Goal: Information Seeking & Learning: Learn about a topic

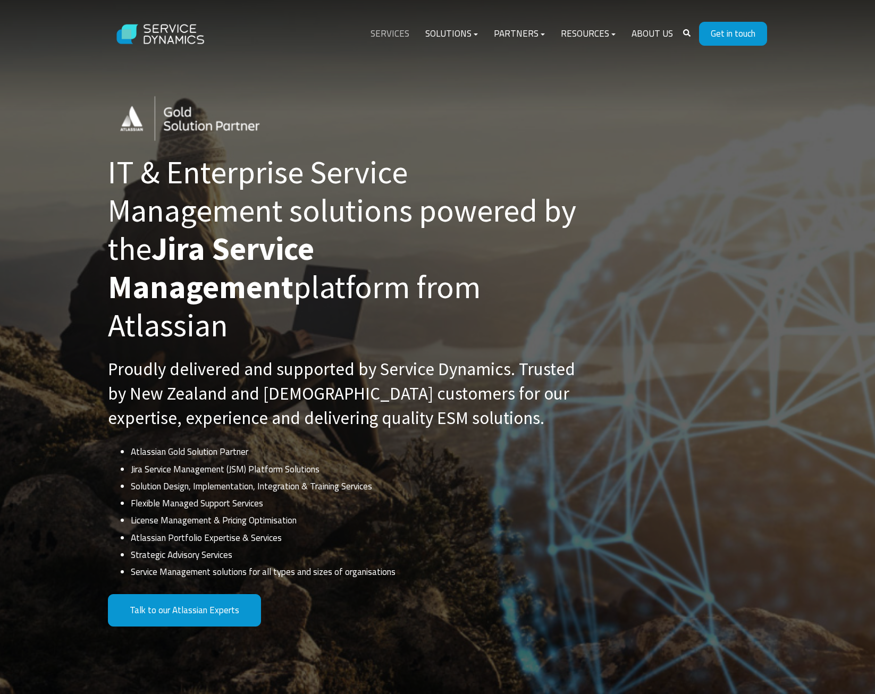
click at [397, 30] on link "Services" at bounding box center [389, 34] width 55 height 26
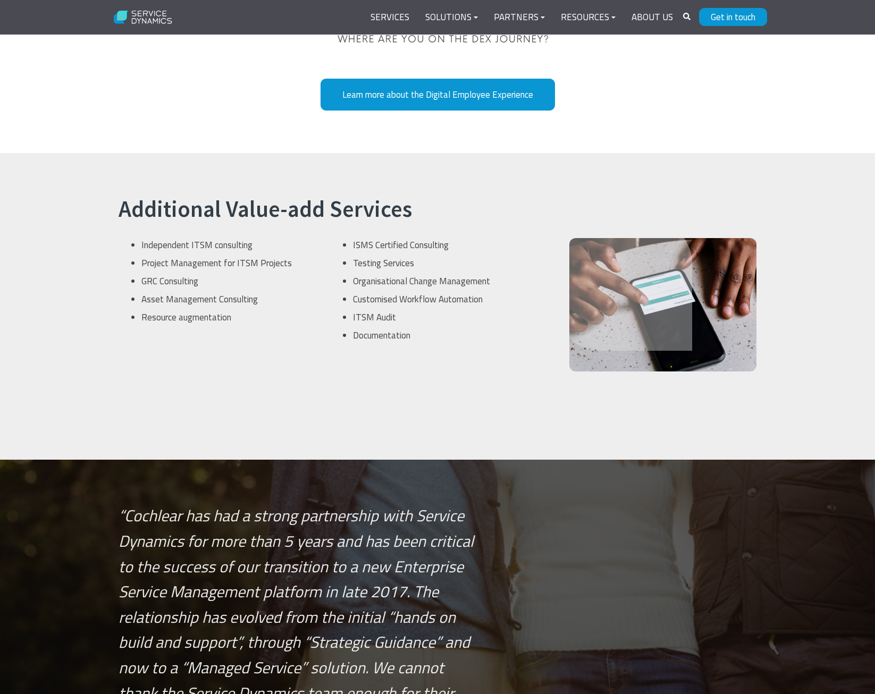
scroll to position [2879, 0]
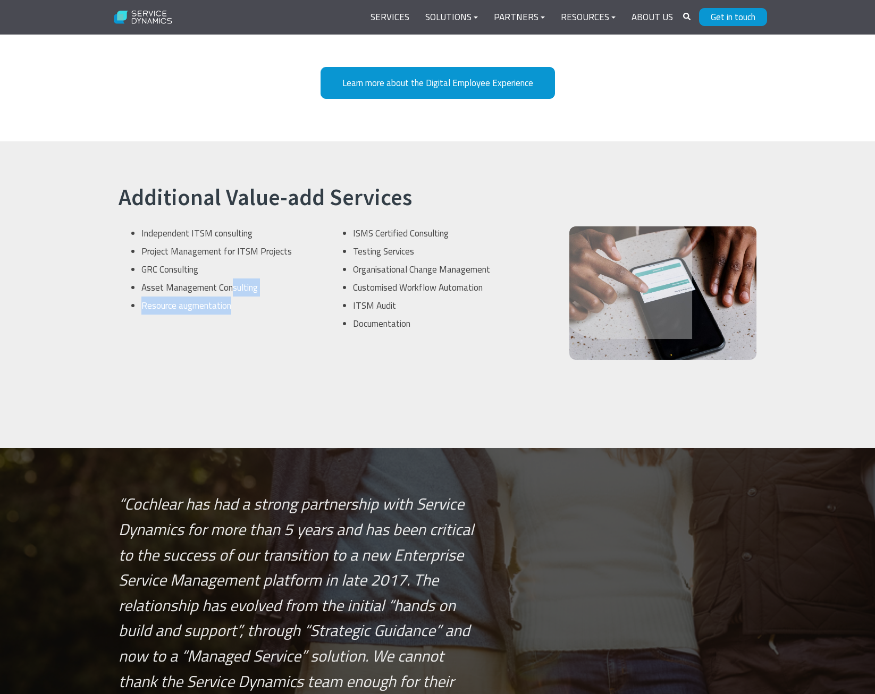
drag, startPoint x: 250, startPoint y: 289, endPoint x: 230, endPoint y: 275, distance: 24.8
click at [230, 275] on ul "Independent ITSM consulting Project Management for ITSM Projects GRC Consulting…" at bounding box center [226, 269] width 188 height 90
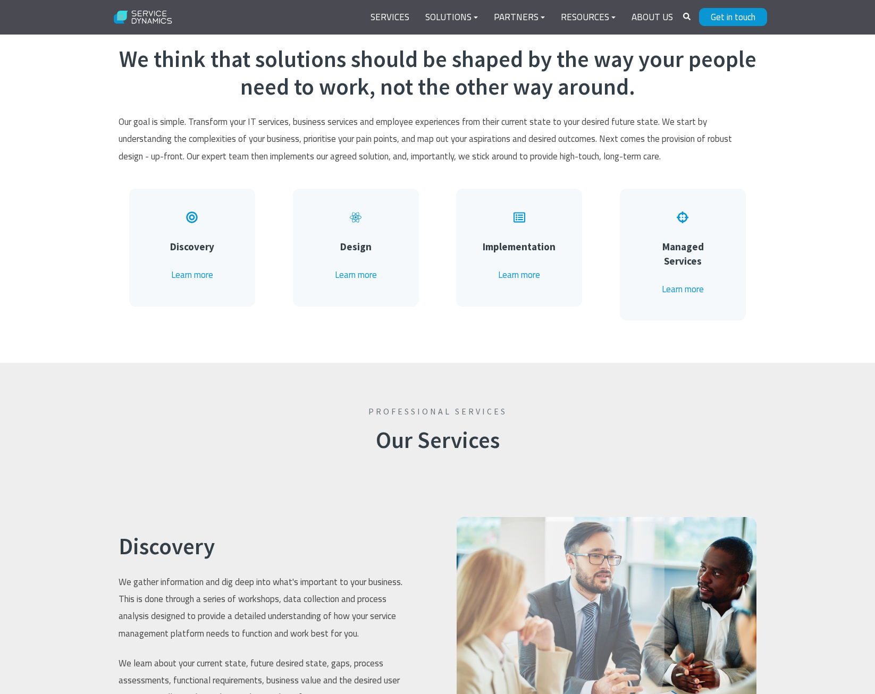
scroll to position [496, 0]
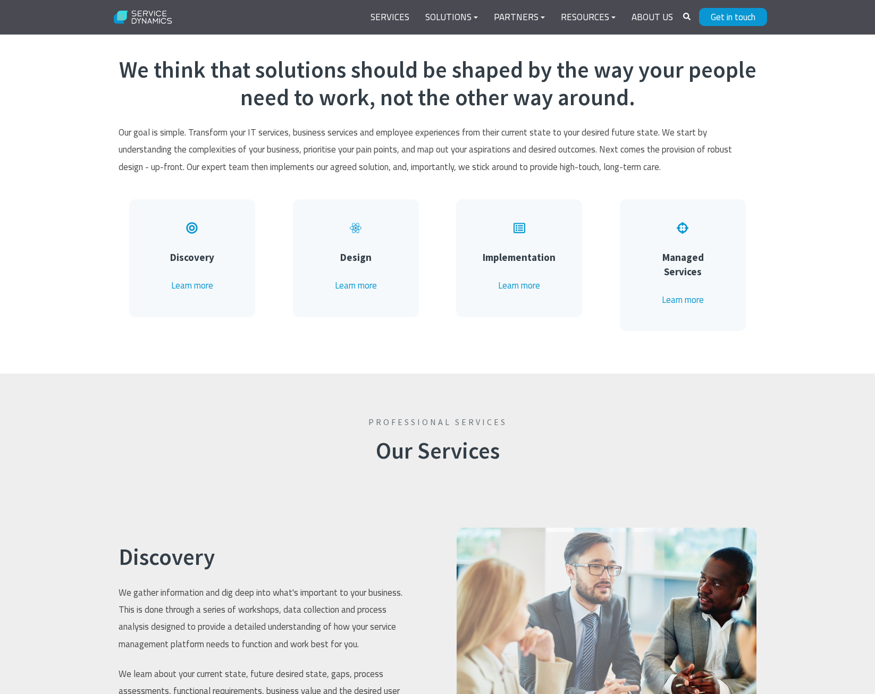
click at [223, 385] on div "Professional Services Our Services" at bounding box center [437, 430] width 875 height 112
click at [197, 283] on link "Learn more" at bounding box center [192, 285] width 42 height 14
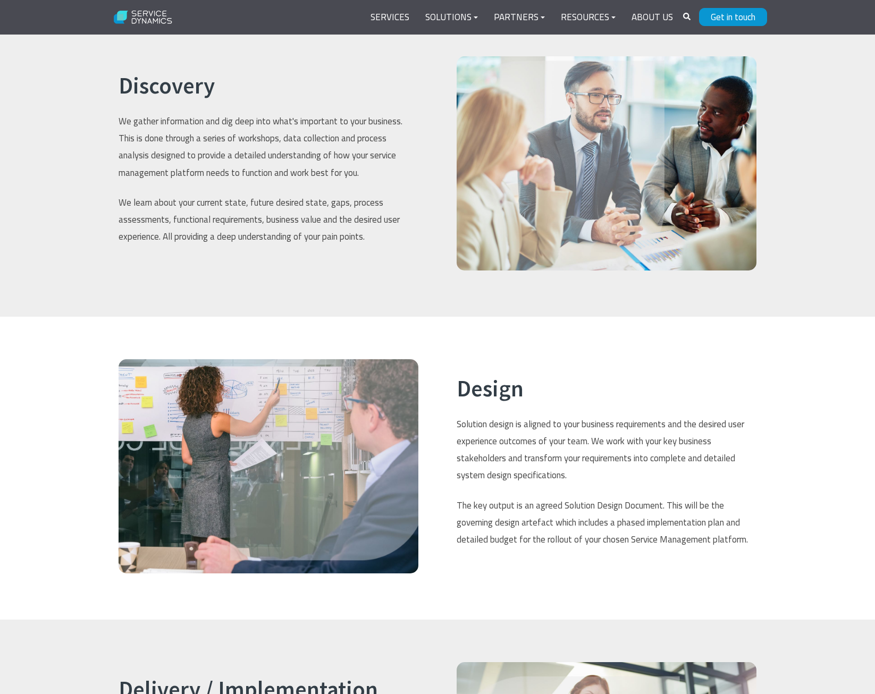
click at [277, 259] on div "Discovery We gather information and dig deep into what's important to your busi…" at bounding box center [268, 165] width 321 height 218
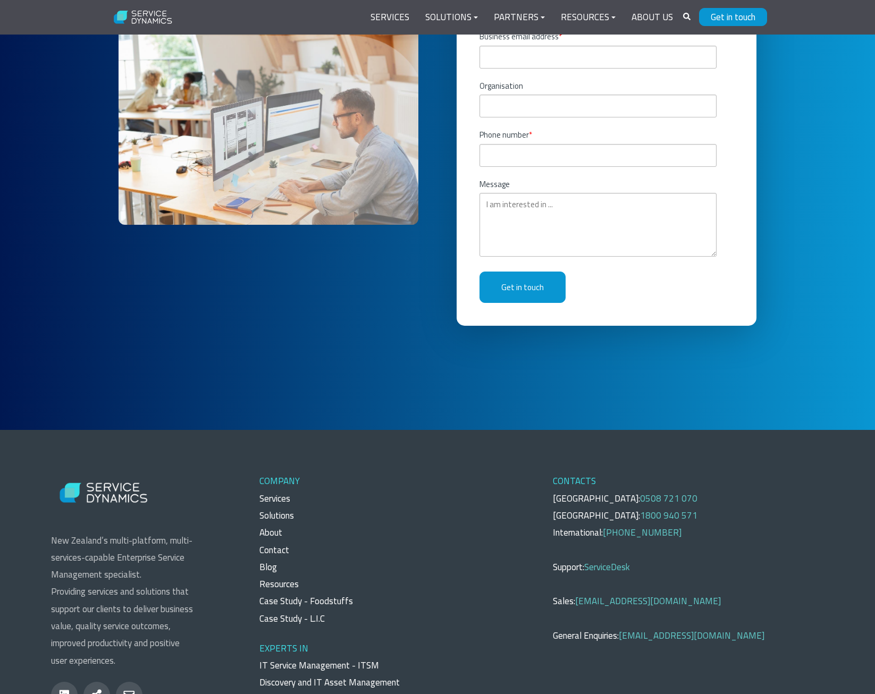
scroll to position [0, 0]
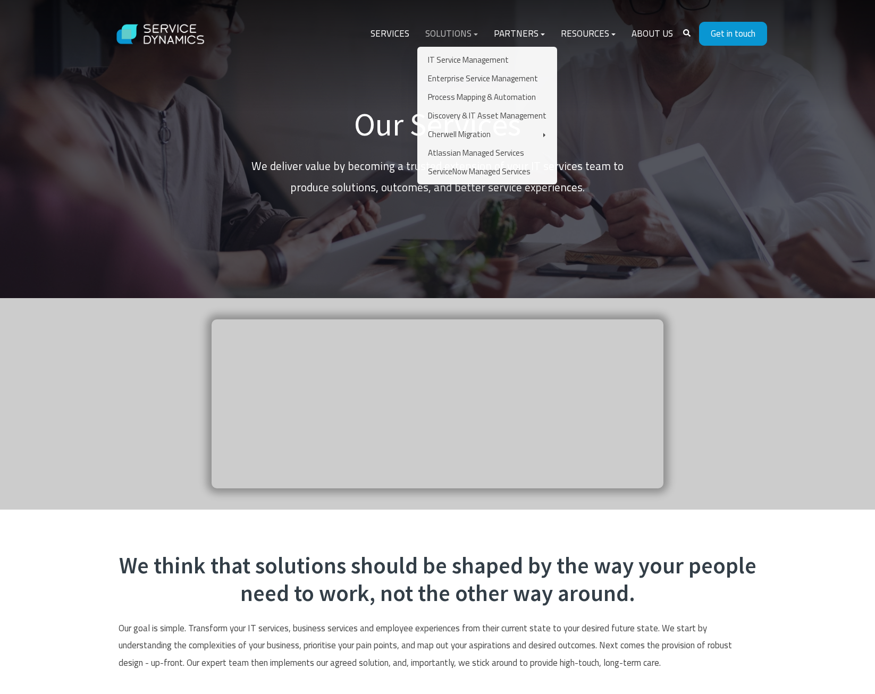
click at [461, 24] on link "Solutions" at bounding box center [451, 34] width 69 height 26
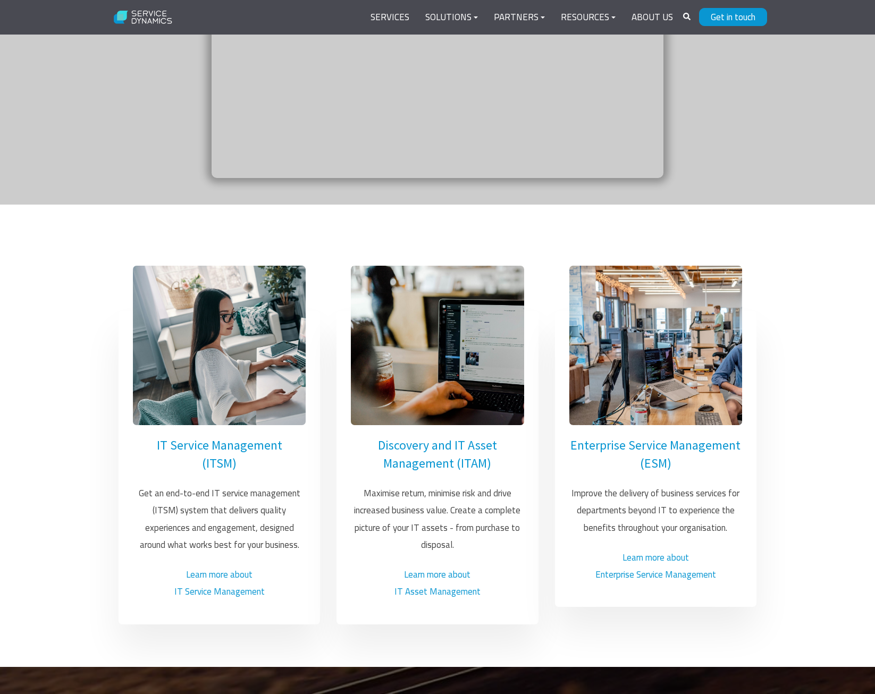
scroll to position [274, 0]
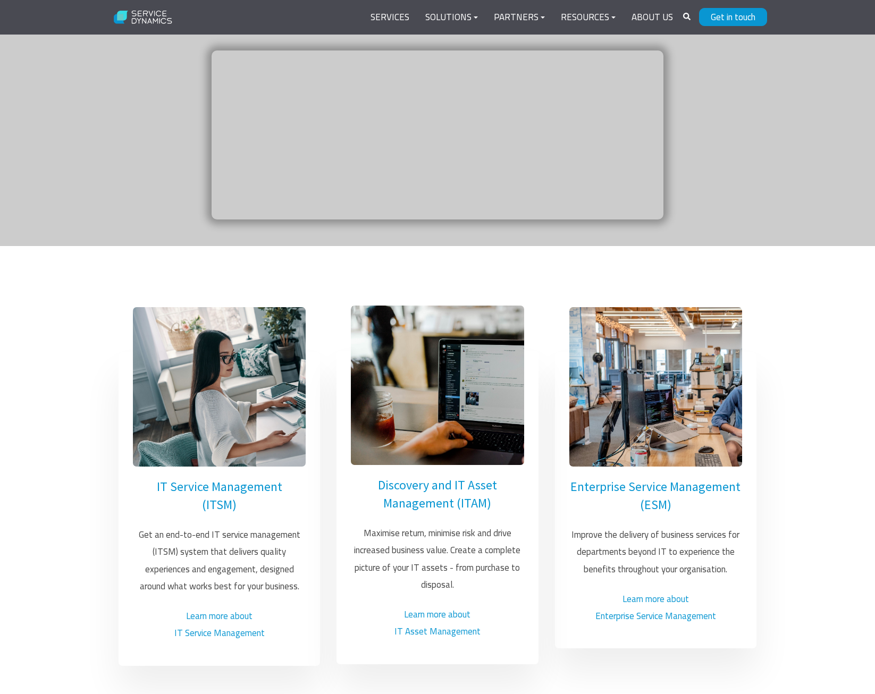
click at [459, 517] on div "Discovery and IT Asset Management (ITAM) Maximise return, minimise risk and dri…" at bounding box center [437, 558] width 173 height 164
click at [459, 509] on link "Discovery and IT Asset Management (ITAM)" at bounding box center [437, 494] width 119 height 35
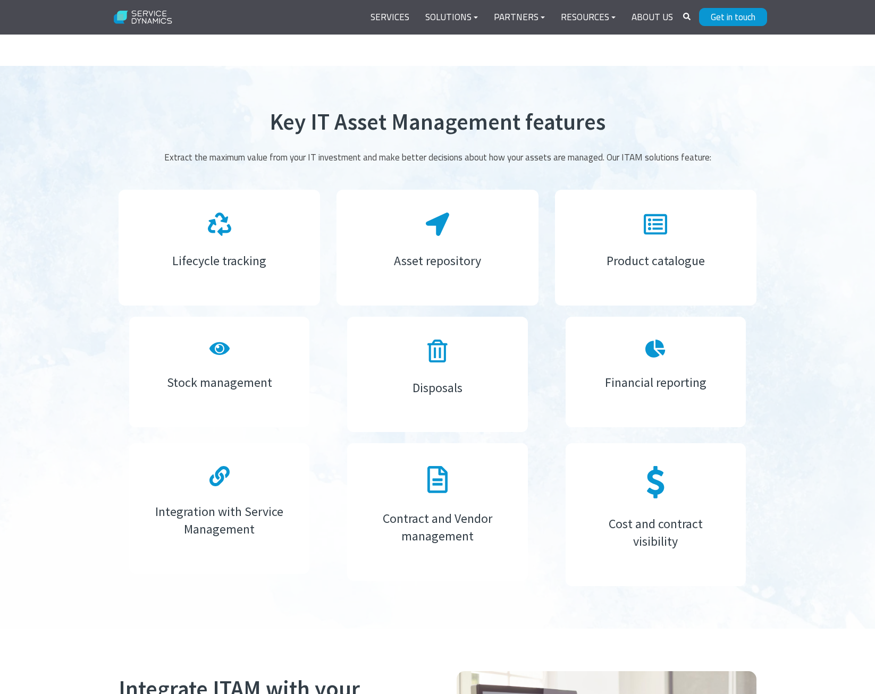
scroll to position [1326, 0]
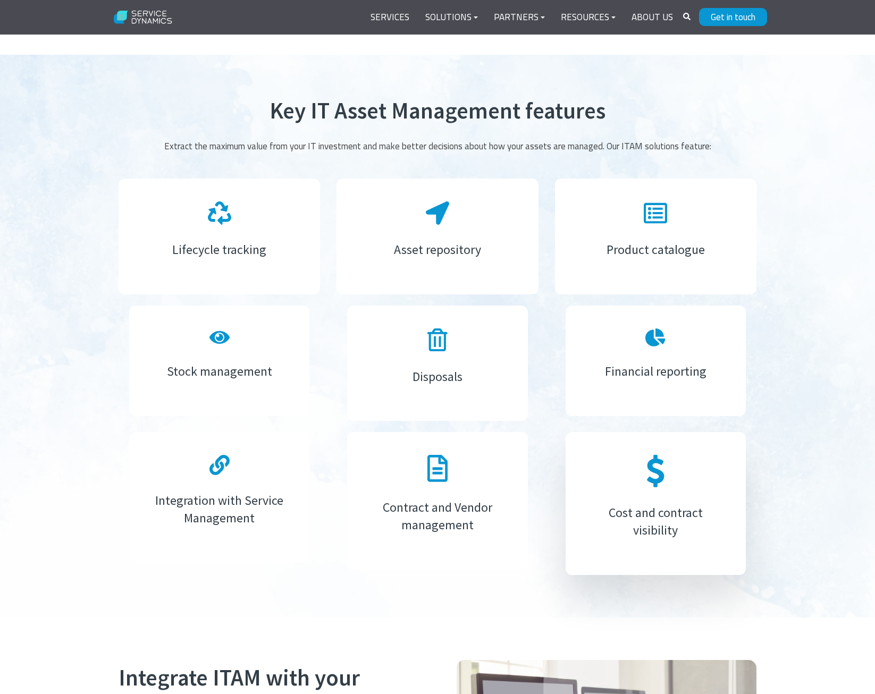
click at [694, 534] on h4 "Cost and contract visibility" at bounding box center [655, 522] width 134 height 36
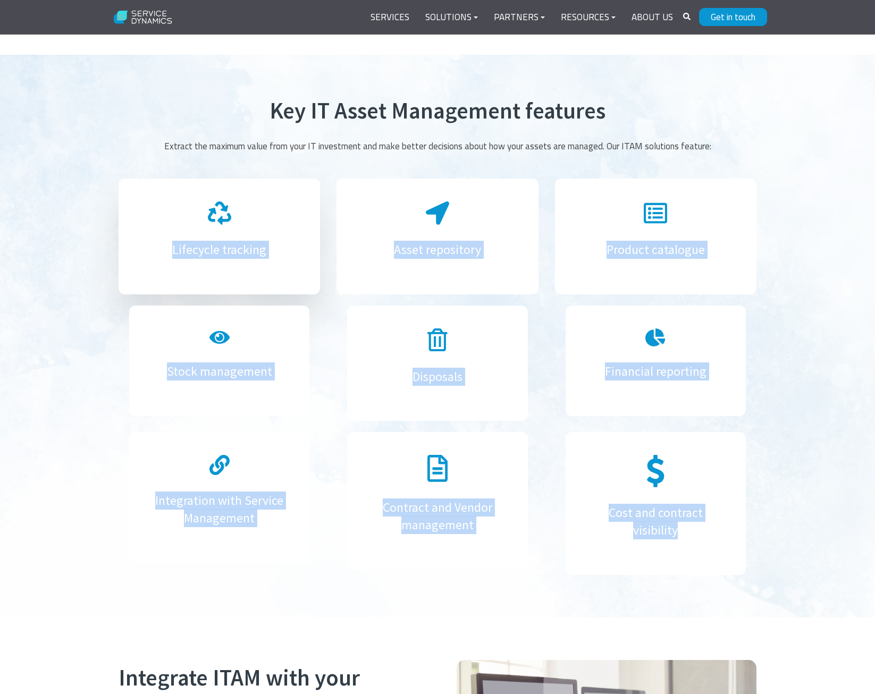
drag, startPoint x: 698, startPoint y: 533, endPoint x: 146, endPoint y: 198, distance: 645.9
click at [146, 198] on div "Key IT Asset Management features Extract the maximum value from your IT investm…" at bounding box center [437, 335] width 659 height 477
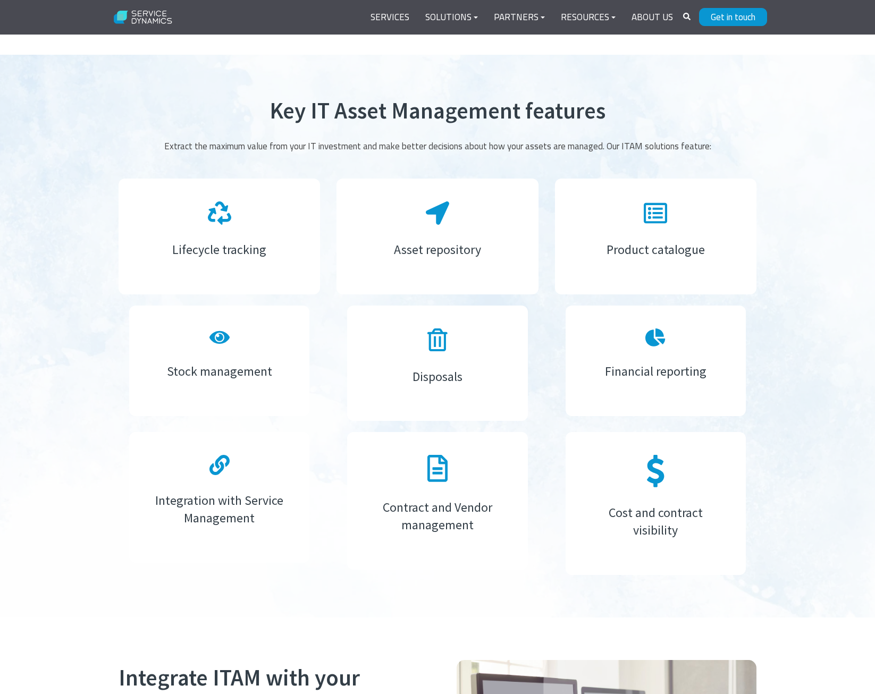
drag, startPoint x: 146, startPoint y: 198, endPoint x: 86, endPoint y: 334, distance: 148.7
click at [86, 334] on div "Key IT Asset Management features Extract the maximum value from your IT investm…" at bounding box center [437, 336] width 875 height 562
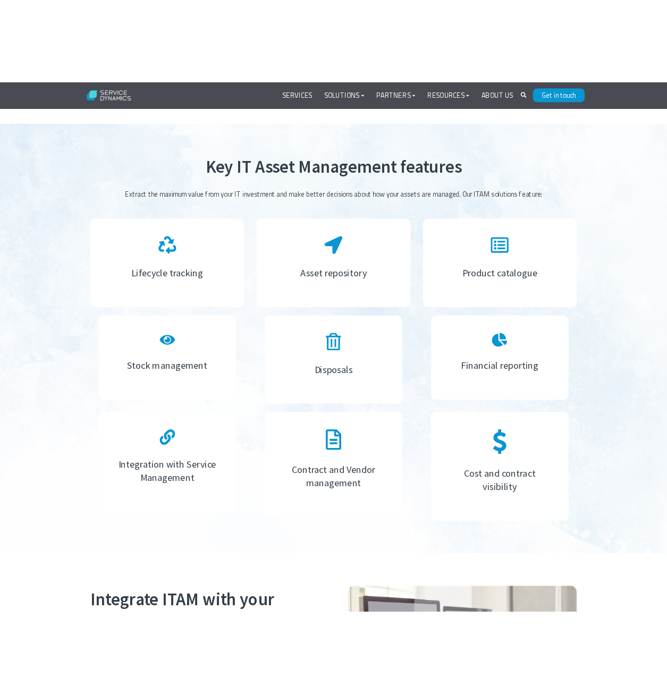
scroll to position [1430, 0]
